Goal: Navigation & Orientation: Find specific page/section

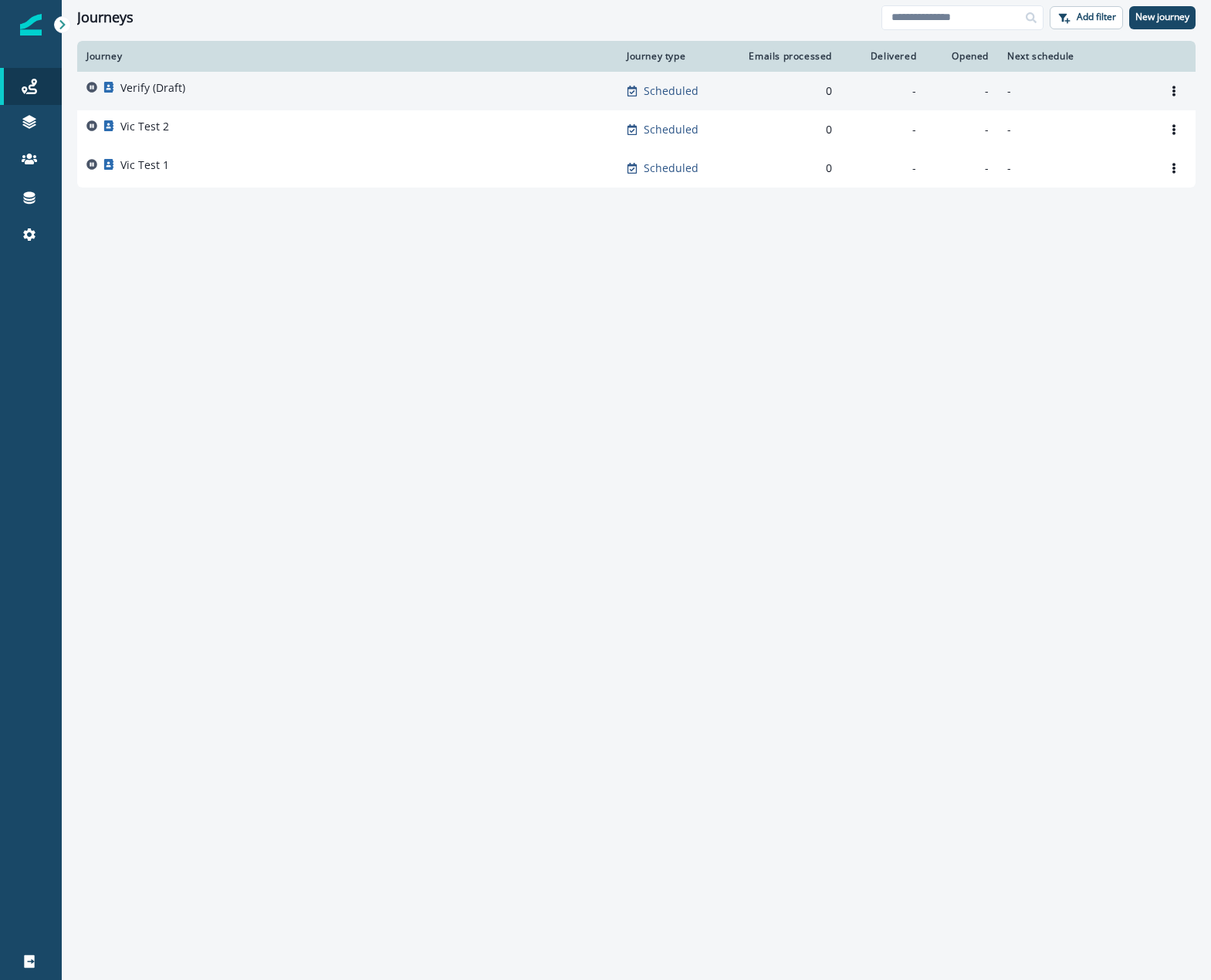
click at [147, 92] on p "Verify (Draft)" at bounding box center [153, 87] width 65 height 15
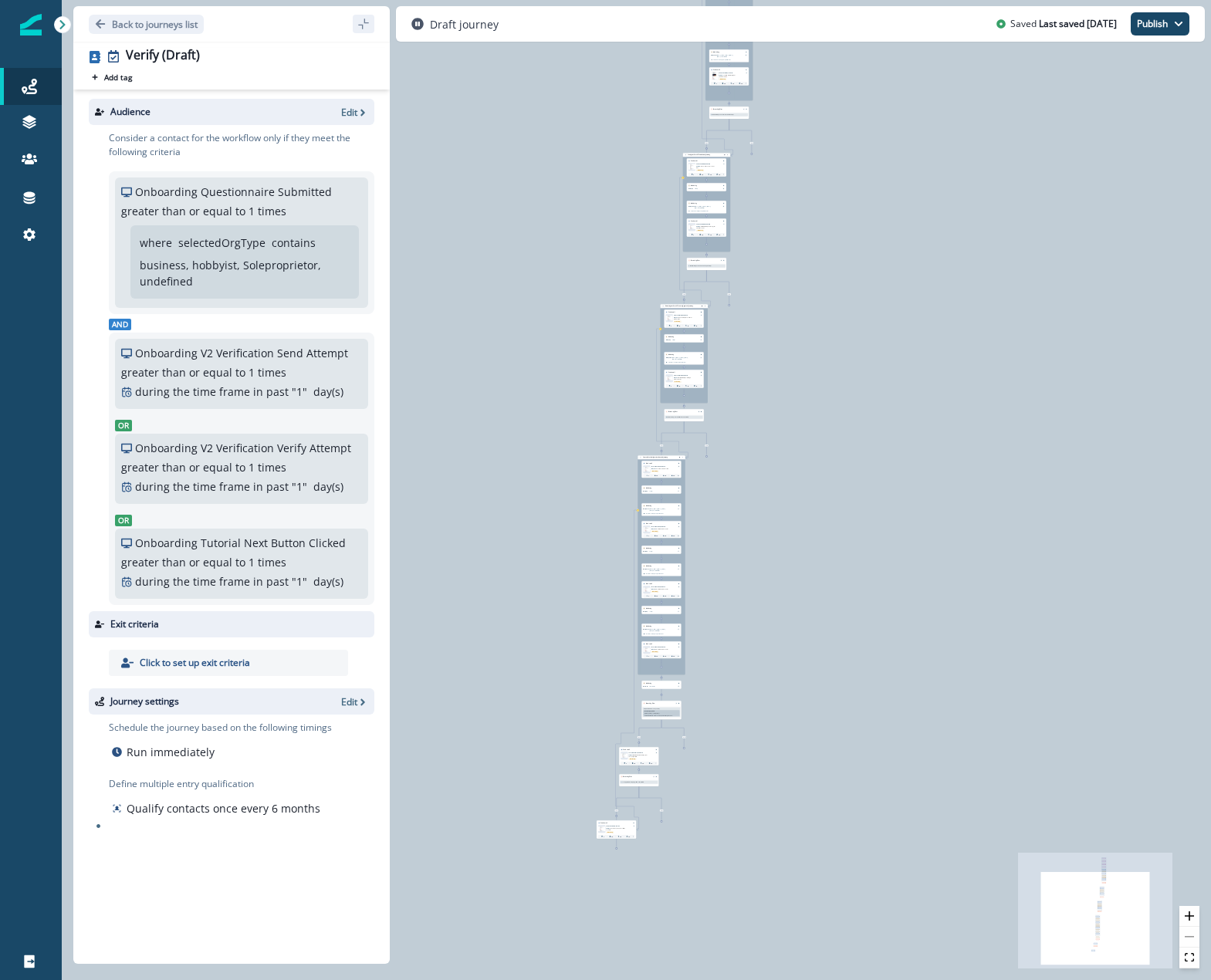
click at [605, 521] on div "0 contact has entered the journey Signup permitted journey Update value Update …" at bounding box center [636, 490] width 1149 height 980
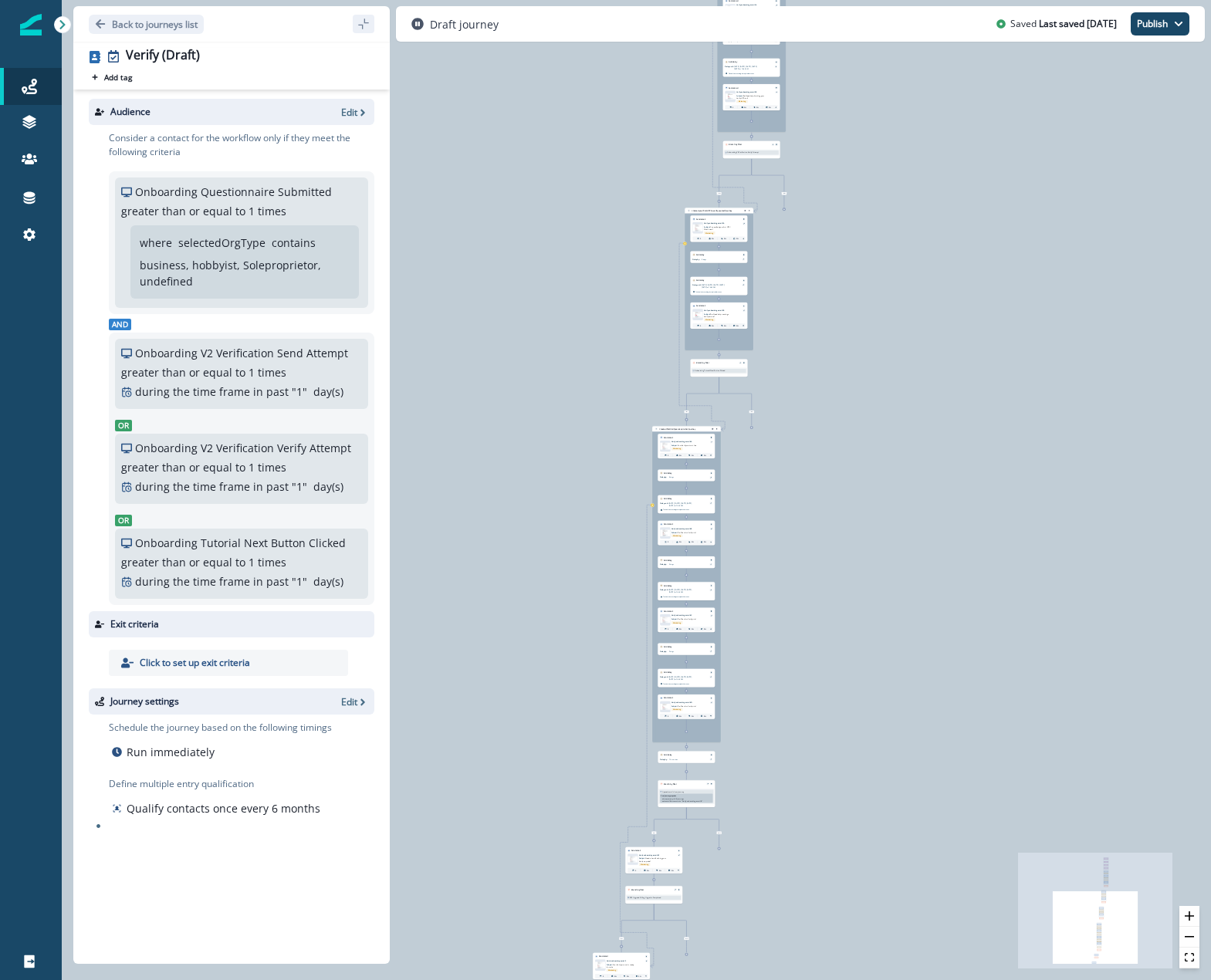
click at [605, 521] on div "0 contact has entered the journey Signup permitted journey Update value Update …" at bounding box center [636, 490] width 1149 height 980
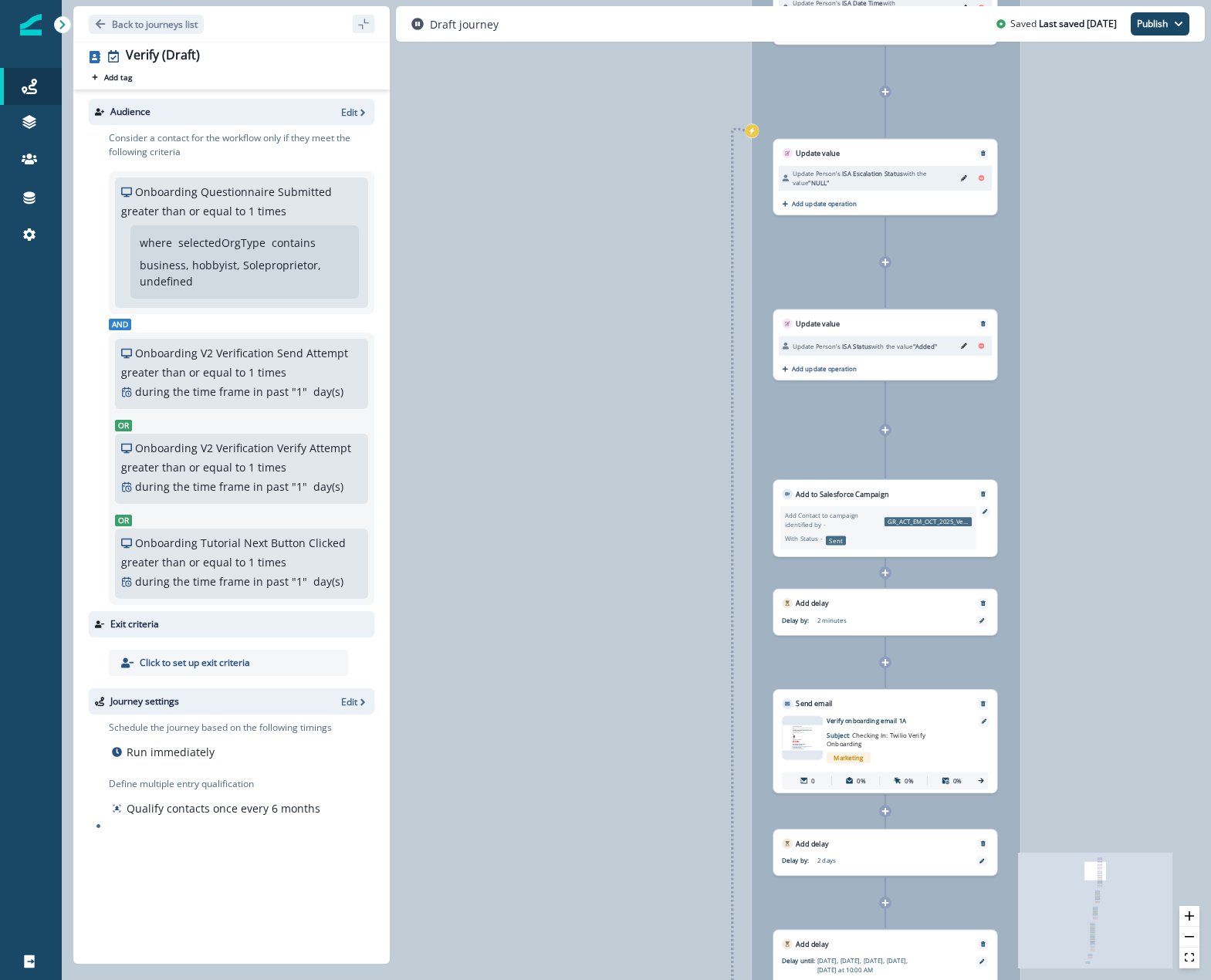
click at [894, 541] on div "With Status - Sent" at bounding box center [878, 538] width 187 height 12
click at [663, 438] on div "0 contact has entered the journey Signup permitted journey Update value Update …" at bounding box center [636, 490] width 1149 height 980
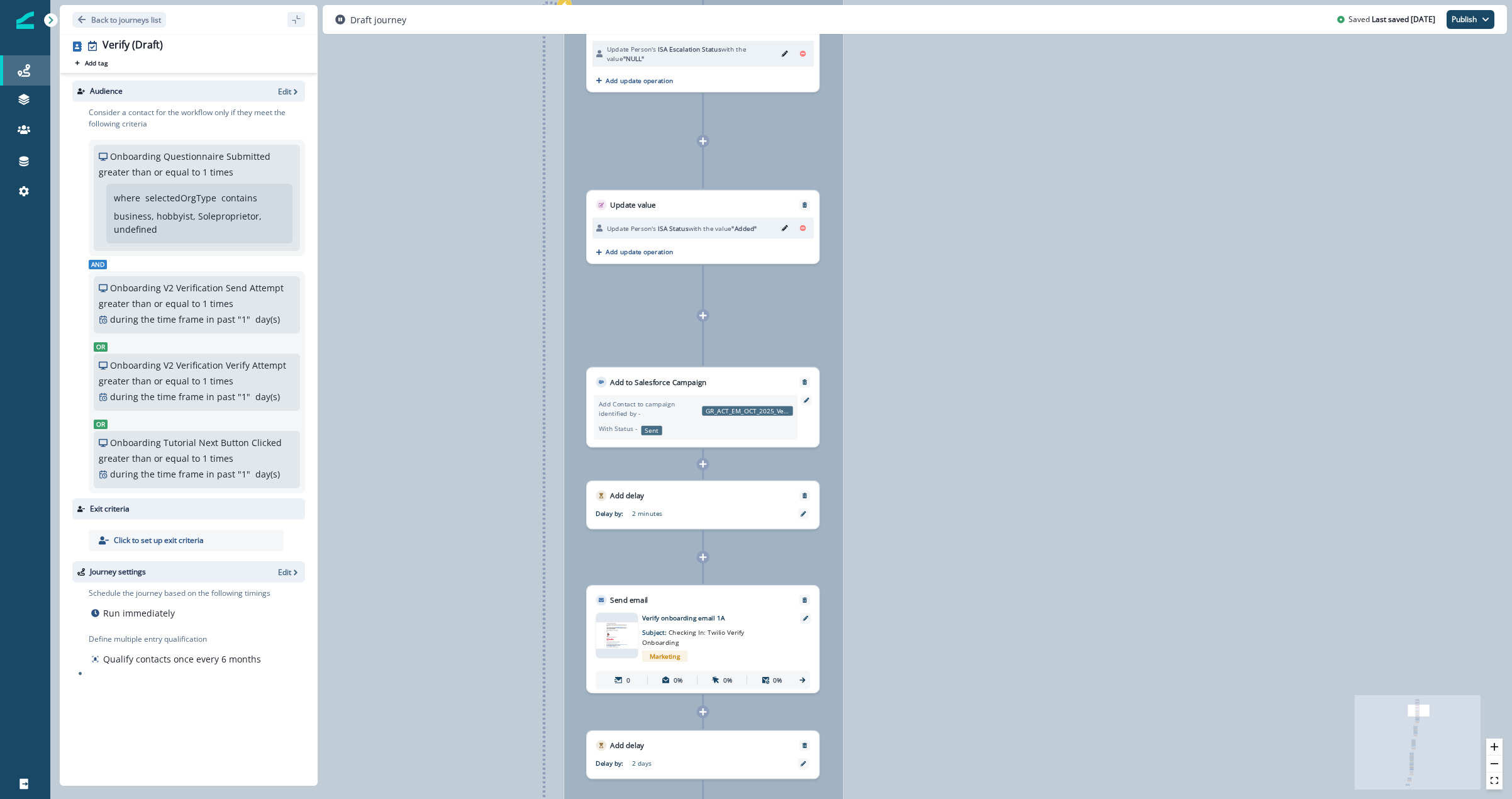
click at [35, 79] on link "Journeys" at bounding box center [25, 71] width 50 height 30
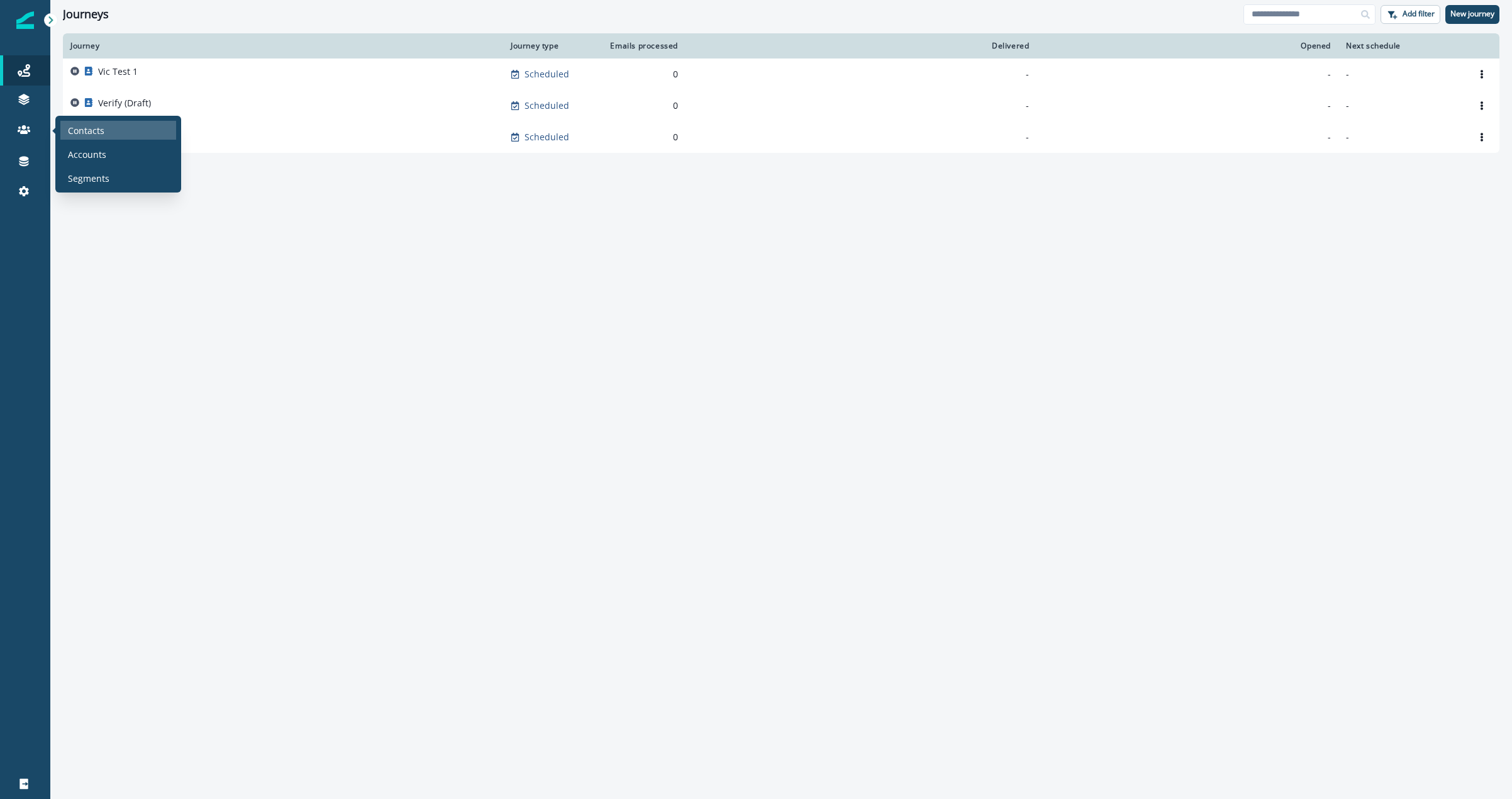
click at [93, 128] on p "Contacts" at bounding box center [86, 131] width 36 height 13
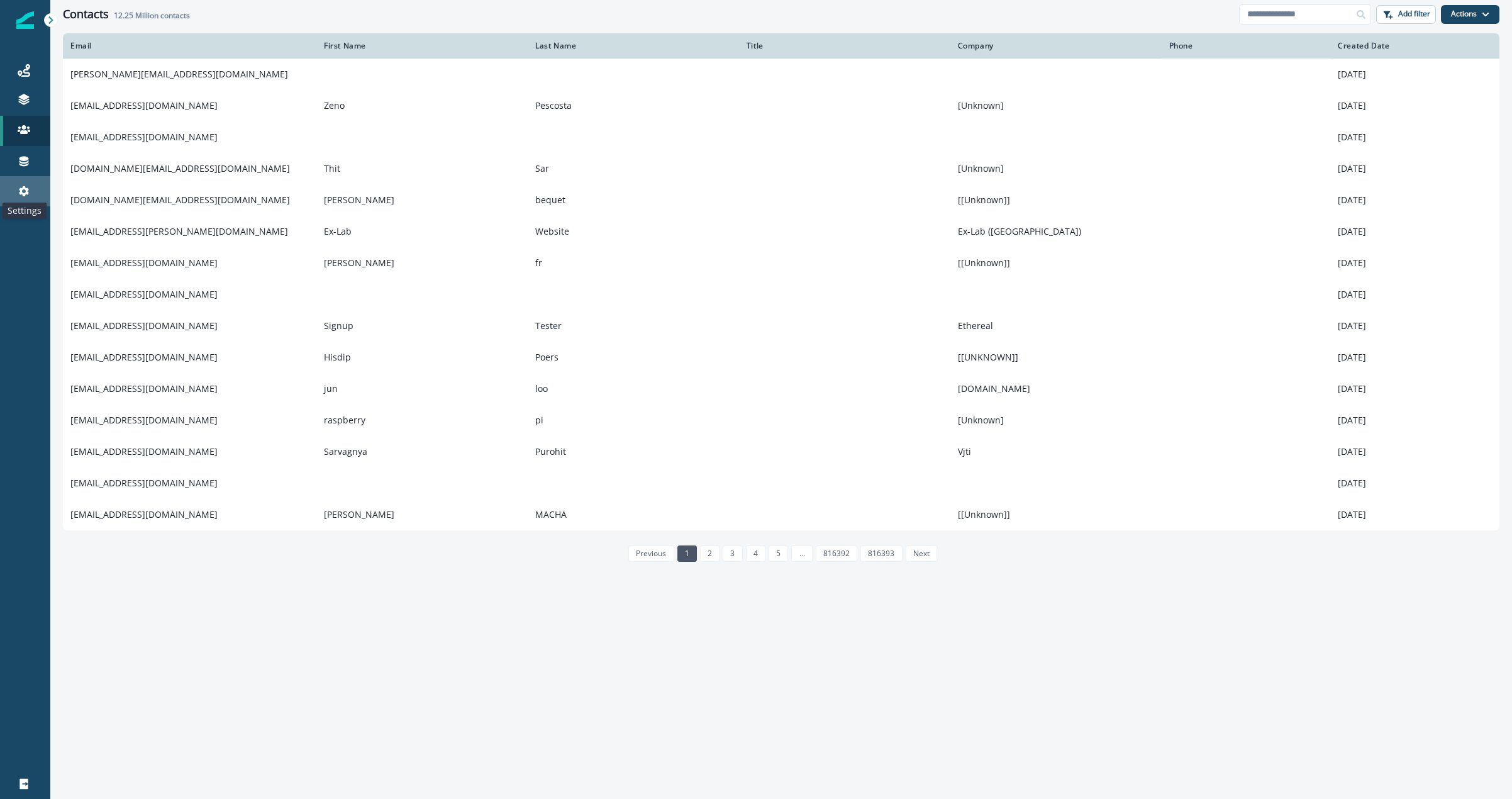
click at [20, 195] on icon at bounding box center [24, 191] width 13 height 13
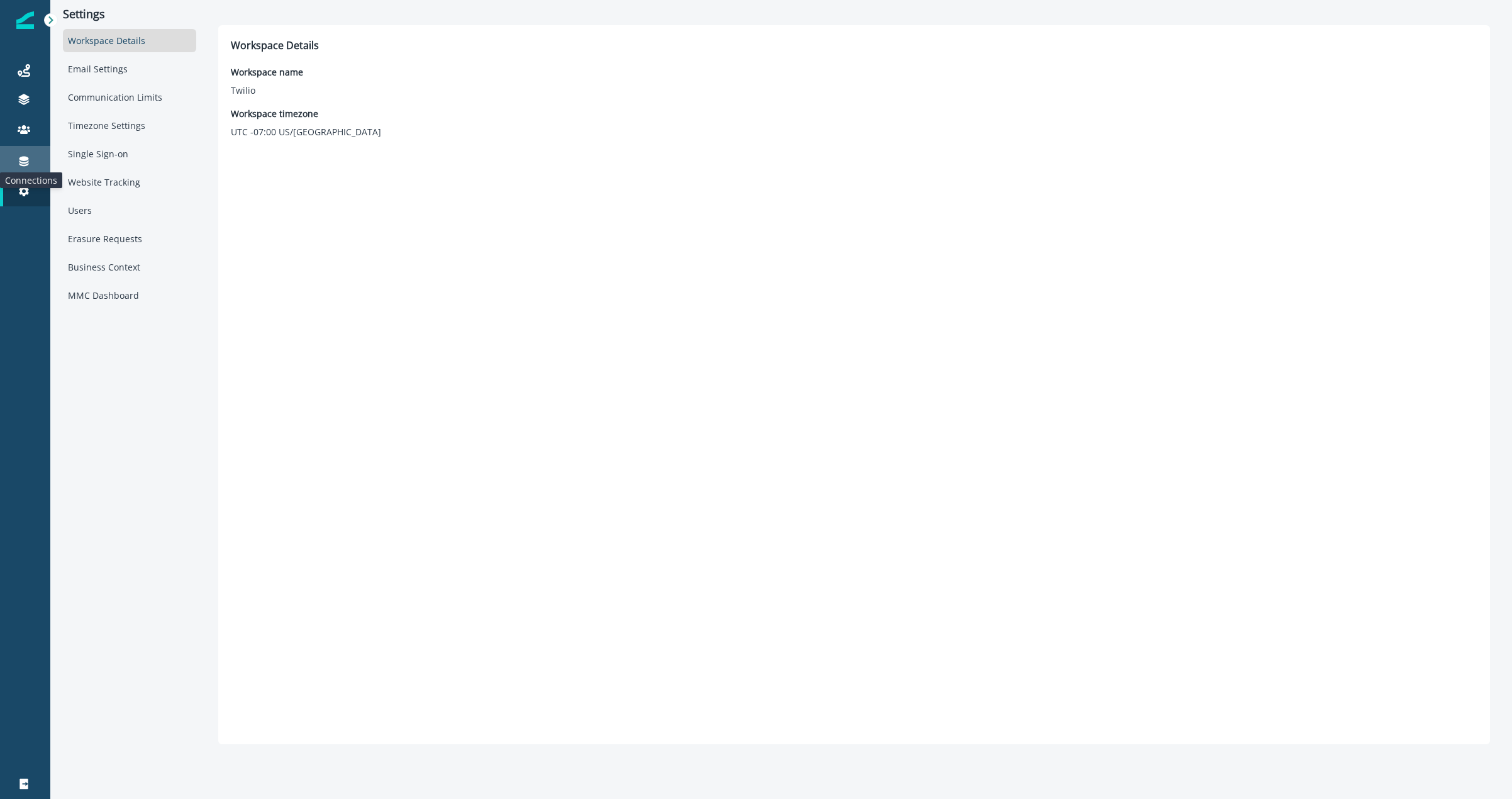
click at [26, 156] on icon at bounding box center [24, 161] width 9 height 10
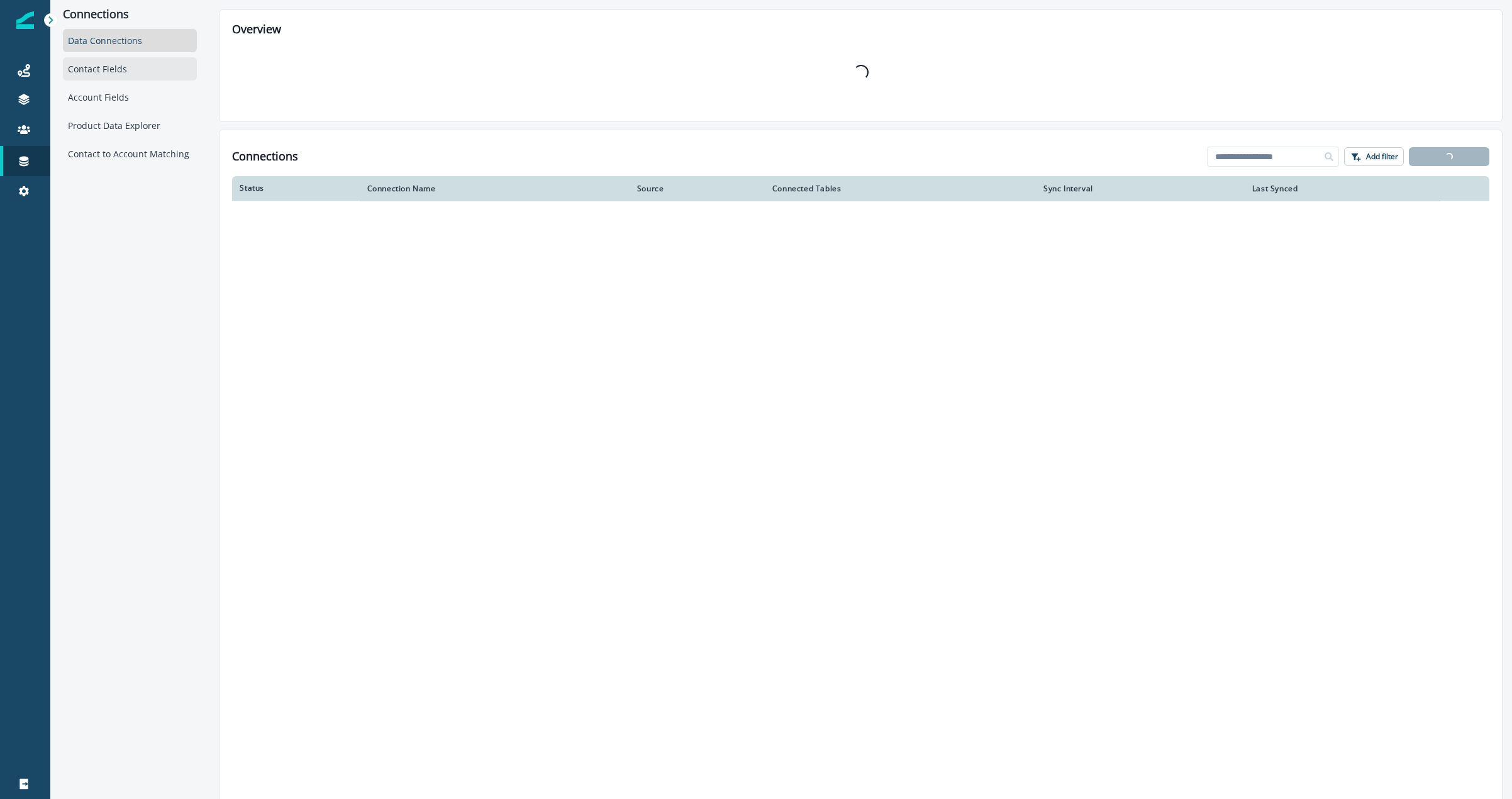
click at [117, 65] on div "Contact Fields" at bounding box center [129, 69] width 134 height 23
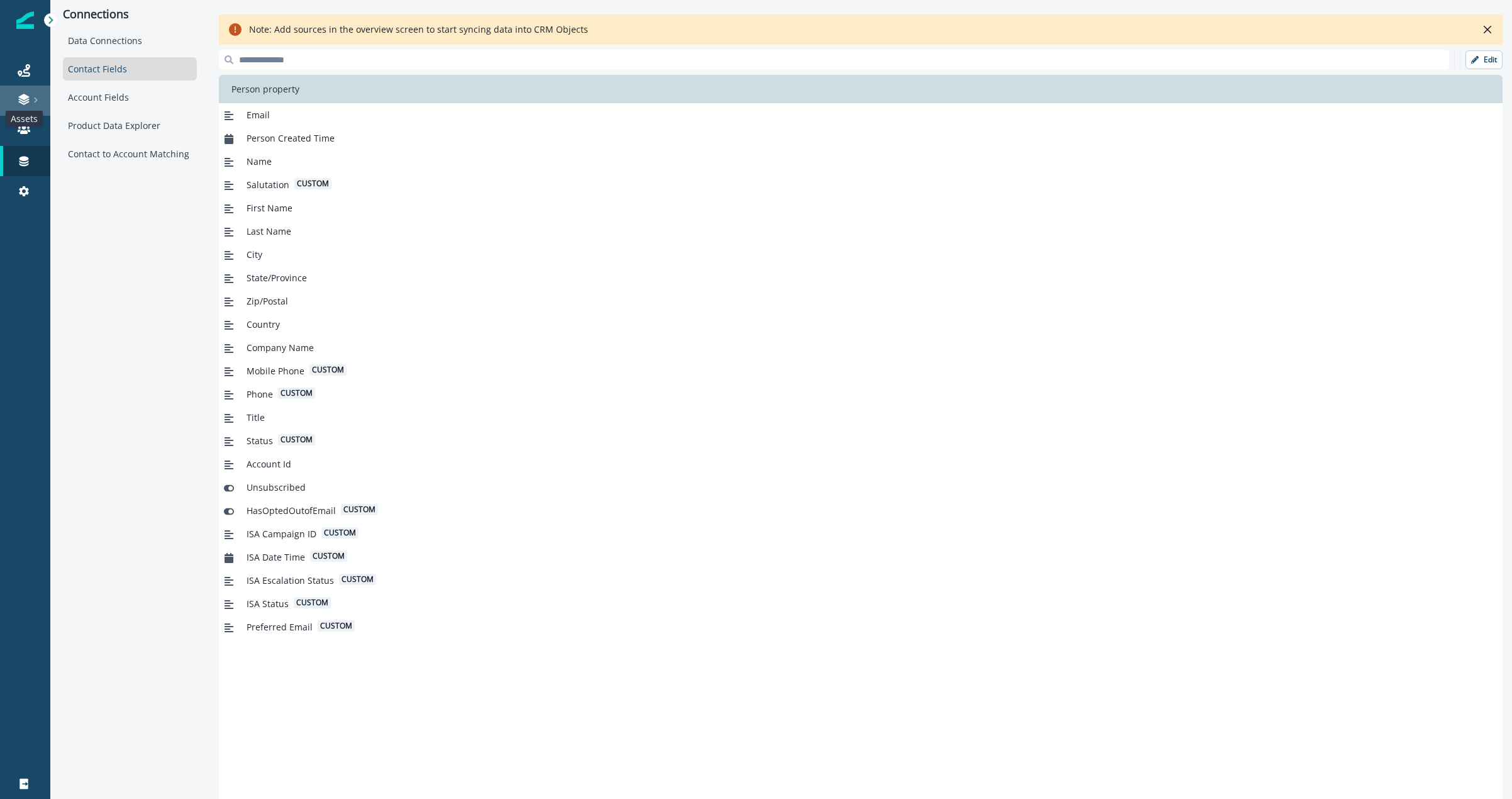
click at [30, 94] on icon at bounding box center [24, 99] width 13 height 13
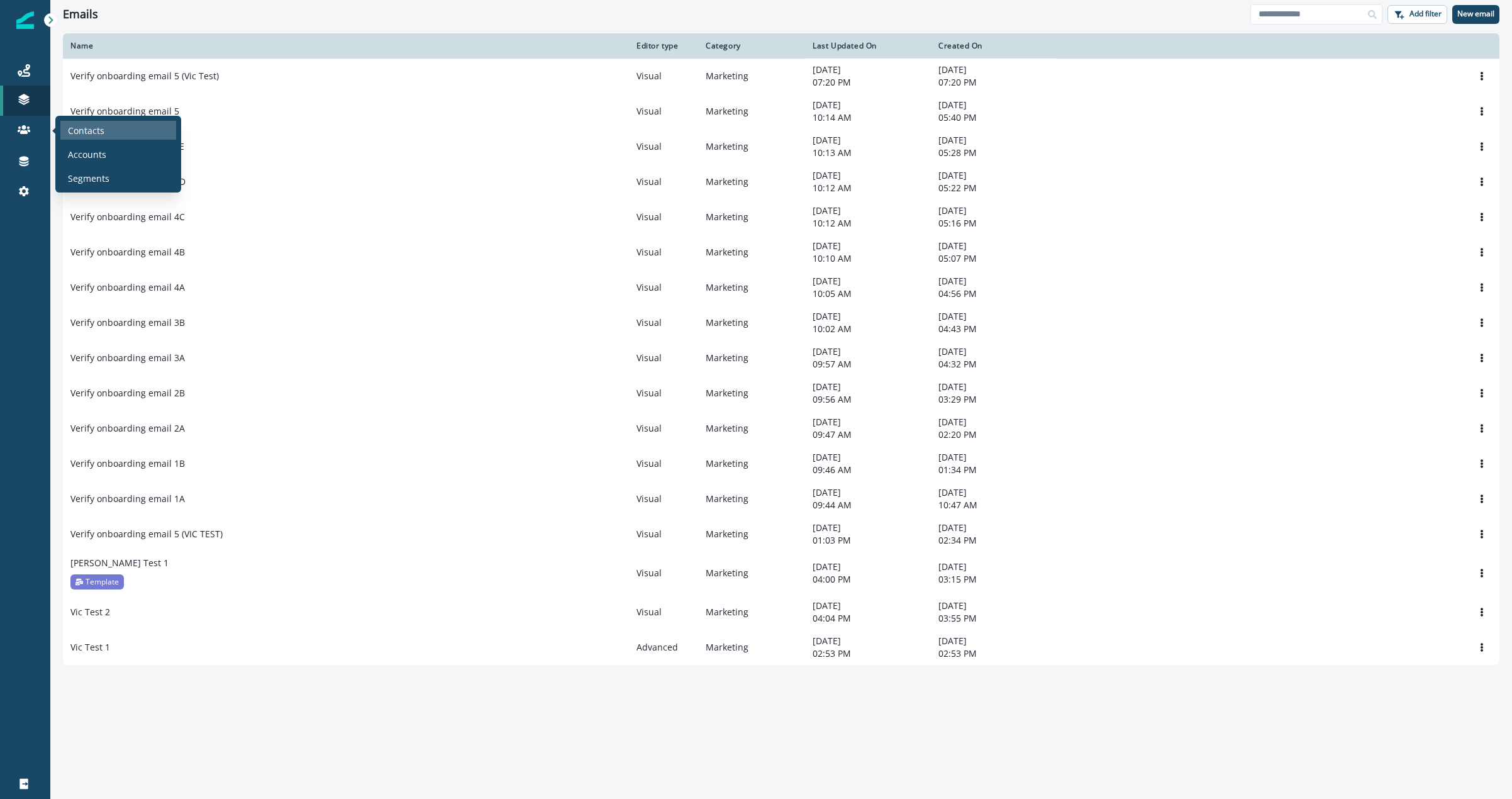
click at [86, 131] on p "Contacts" at bounding box center [86, 131] width 36 height 13
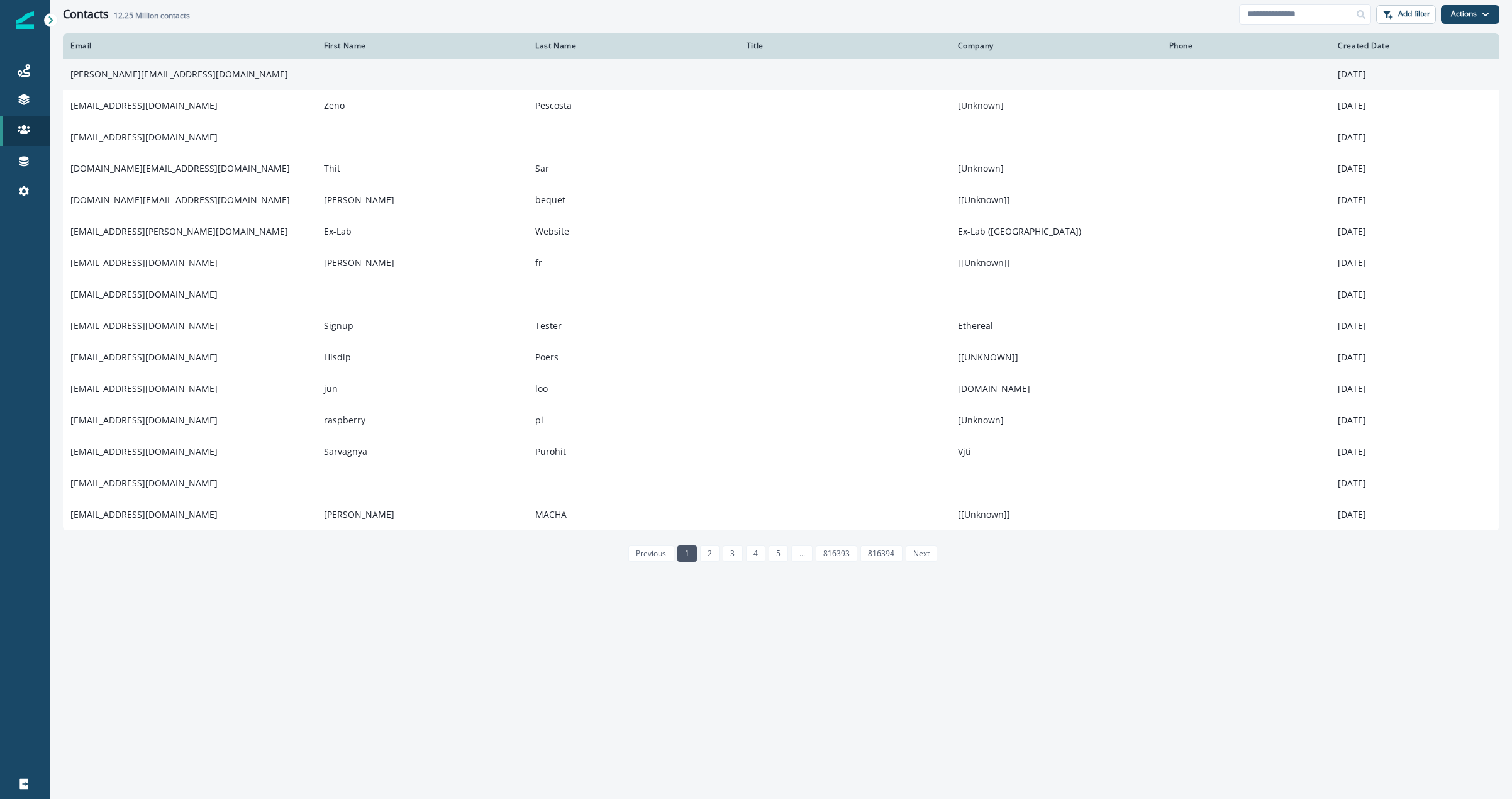
click at [120, 78] on td "[PERSON_NAME][EMAIL_ADDRESS][DOMAIN_NAME]" at bounding box center [189, 75] width 253 height 32
